Goal: Find specific page/section: Find specific page/section

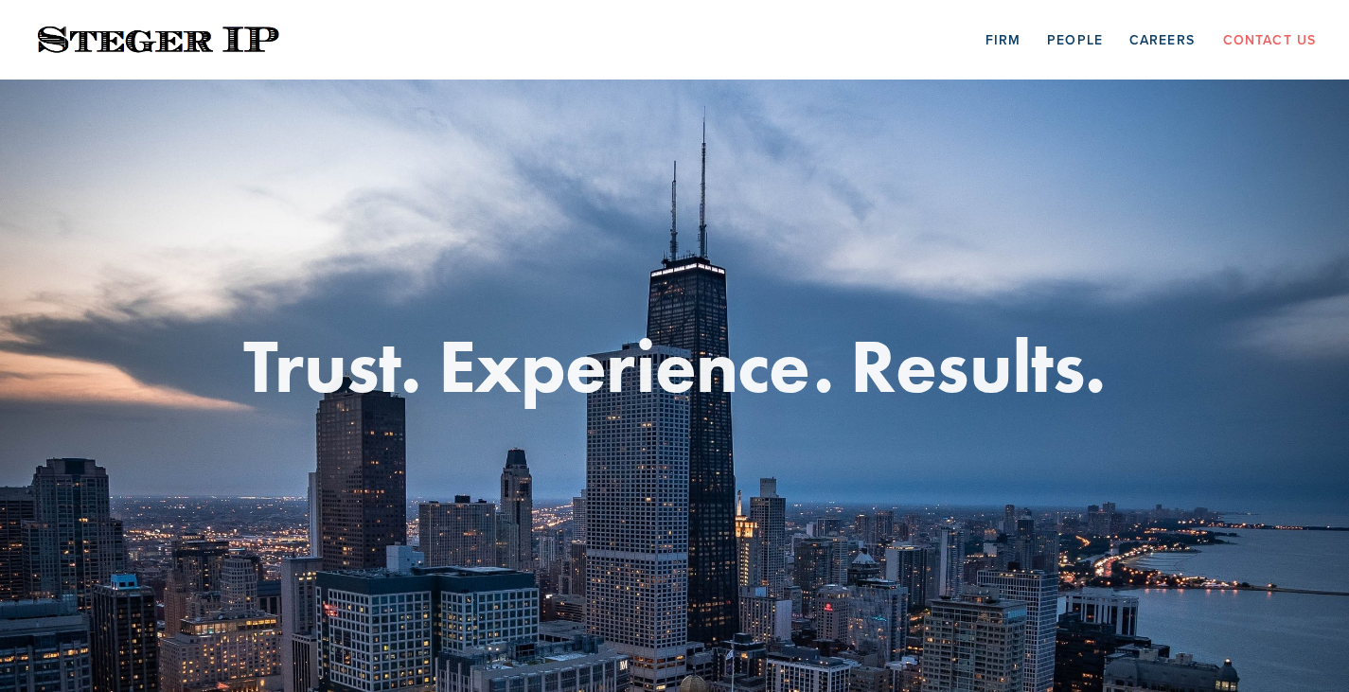
click at [725, 45] on div "Firm People Careers Contact Us" at bounding box center [982, 39] width 696 height 18
click at [1085, 35] on link "People" at bounding box center [1075, 39] width 56 height 29
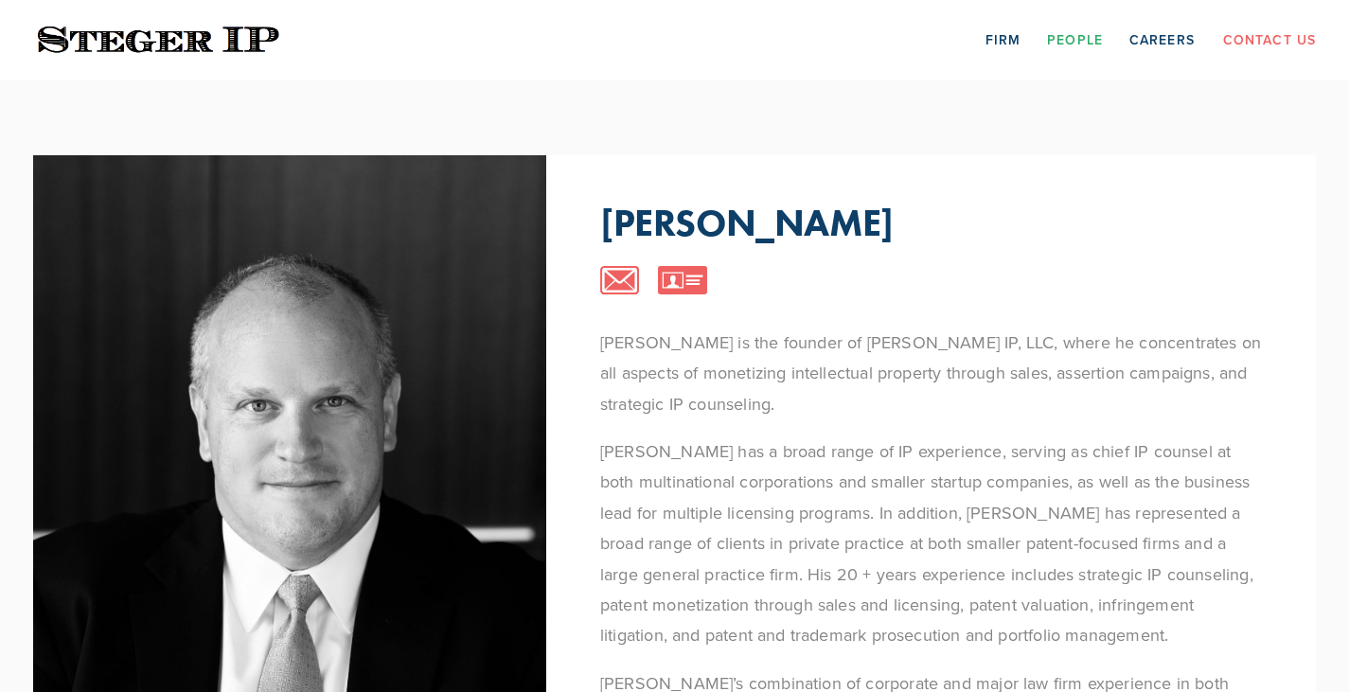
drag, startPoint x: 1360, startPoint y: 62, endPoint x: 1362, endPoint y: 53, distance: 9.9
